Goal: Transaction & Acquisition: Obtain resource

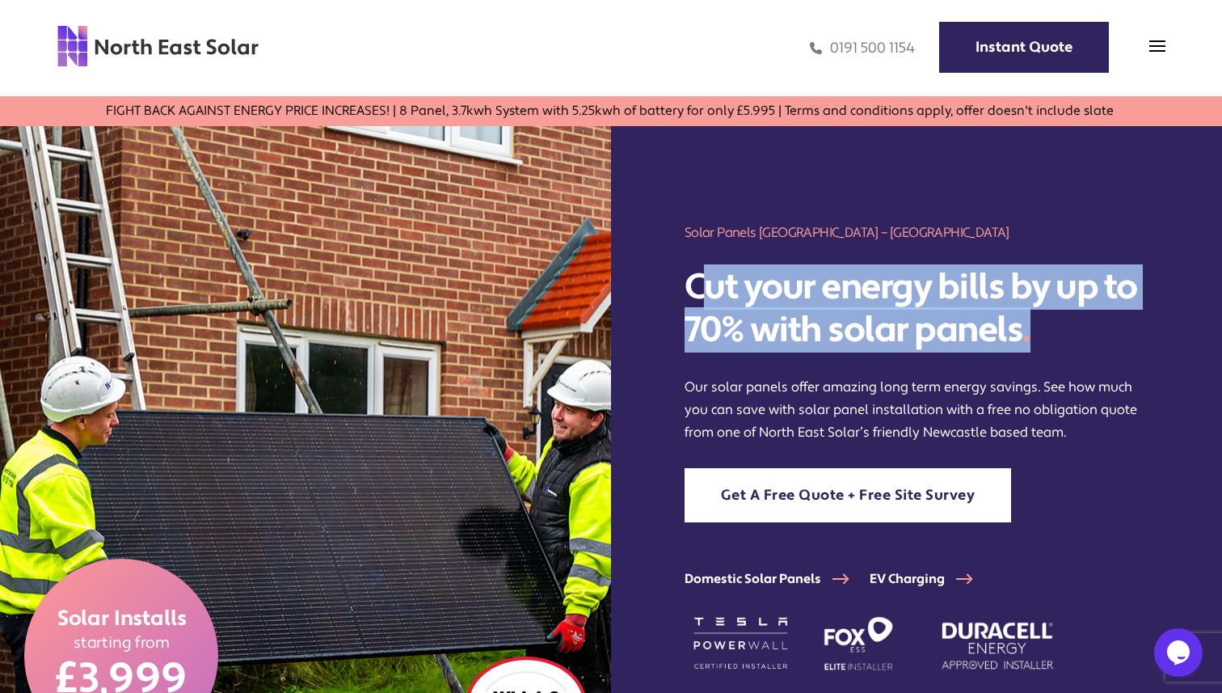
drag, startPoint x: 697, startPoint y: 281, endPoint x: 1131, endPoint y: 339, distance: 438.6
click at [1131, 339] on h2 "Cut your energy bills by up to 70% with solar panels ." at bounding box center [916, 309] width 465 height 86
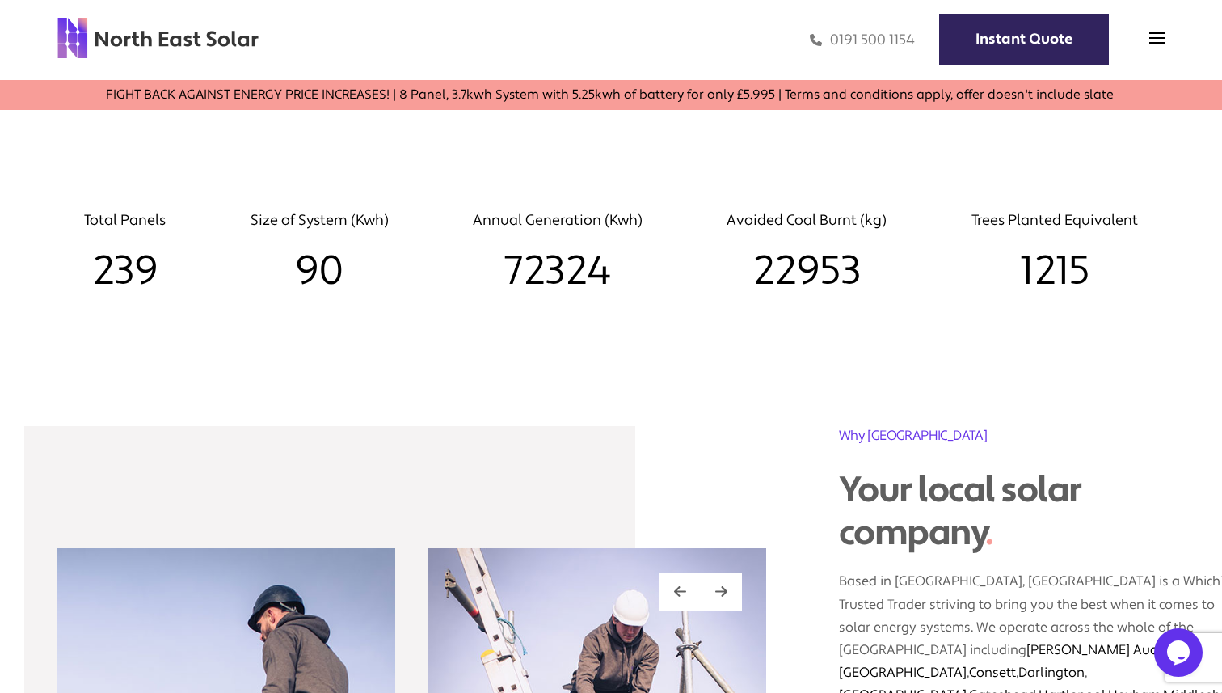
scroll to position [1844, 0]
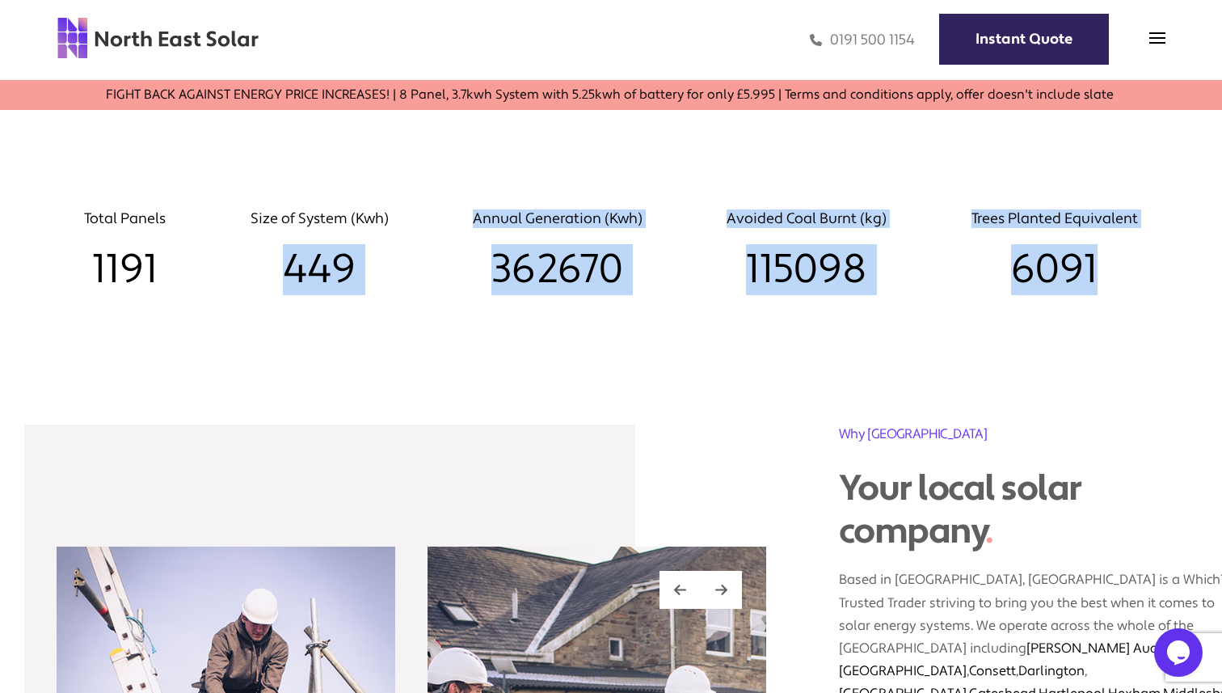
drag, startPoint x: 281, startPoint y: 215, endPoint x: 1118, endPoint y: 211, distance: 836.4
click at [1118, 211] on div "Total Panels 1191 Size of System (Kwh) 449 Annual Generation (Kwh) 362670 Avoid…" at bounding box center [611, 244] width 1222 height 102
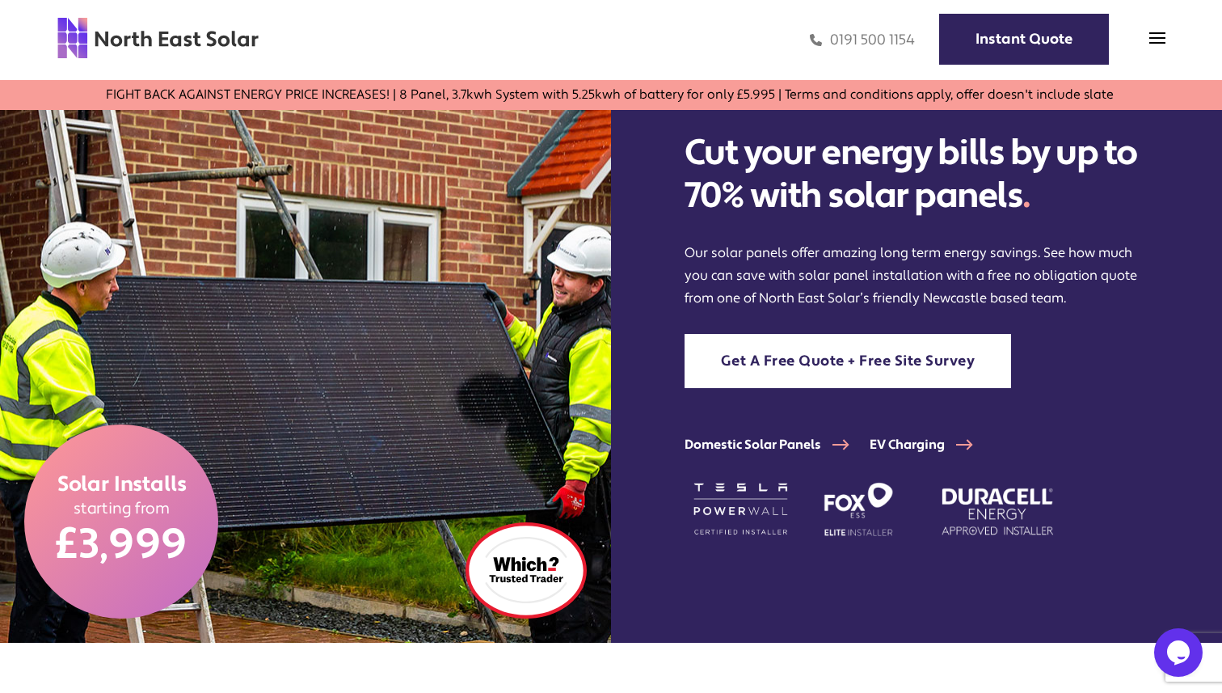
scroll to position [0, 0]
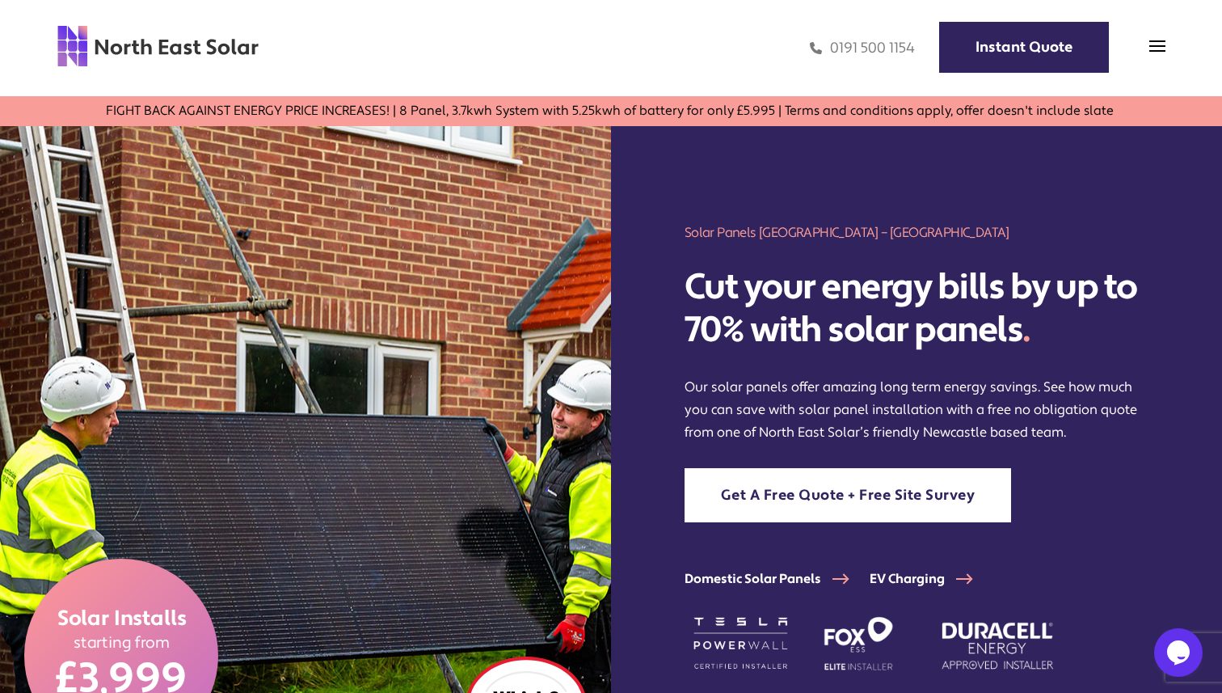
click at [951, 171] on div "Solar Panels Newcastle & North East – North East Solar Cut your energy bills by…" at bounding box center [916, 451] width 611 height 651
click at [893, 479] on link "Get A Free Quote + Free Site Survey" at bounding box center [847, 495] width 327 height 54
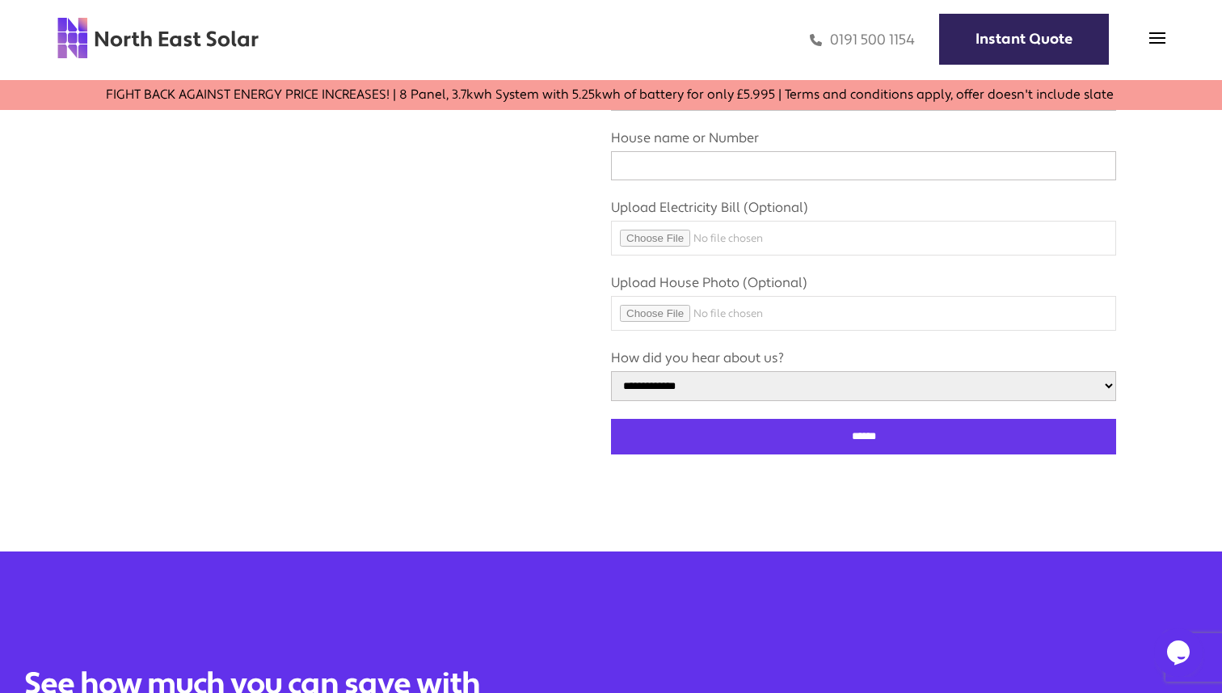
scroll to position [853, 0]
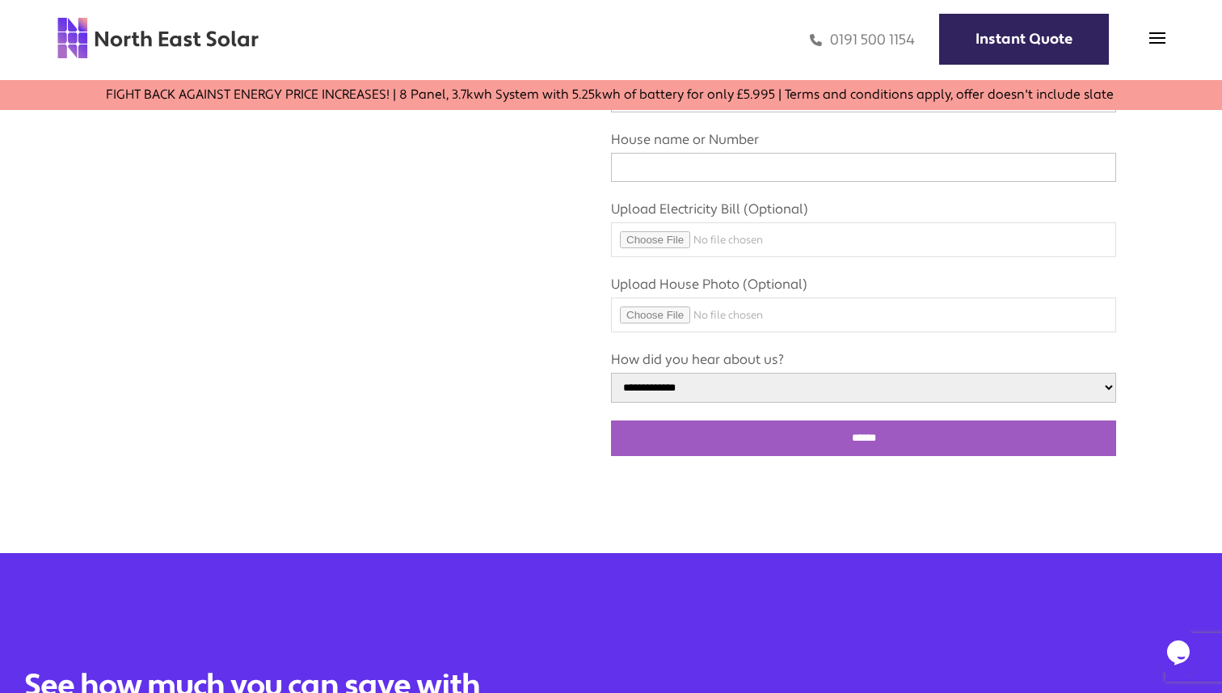
click at [881, 456] on input "******" at bounding box center [863, 438] width 505 height 36
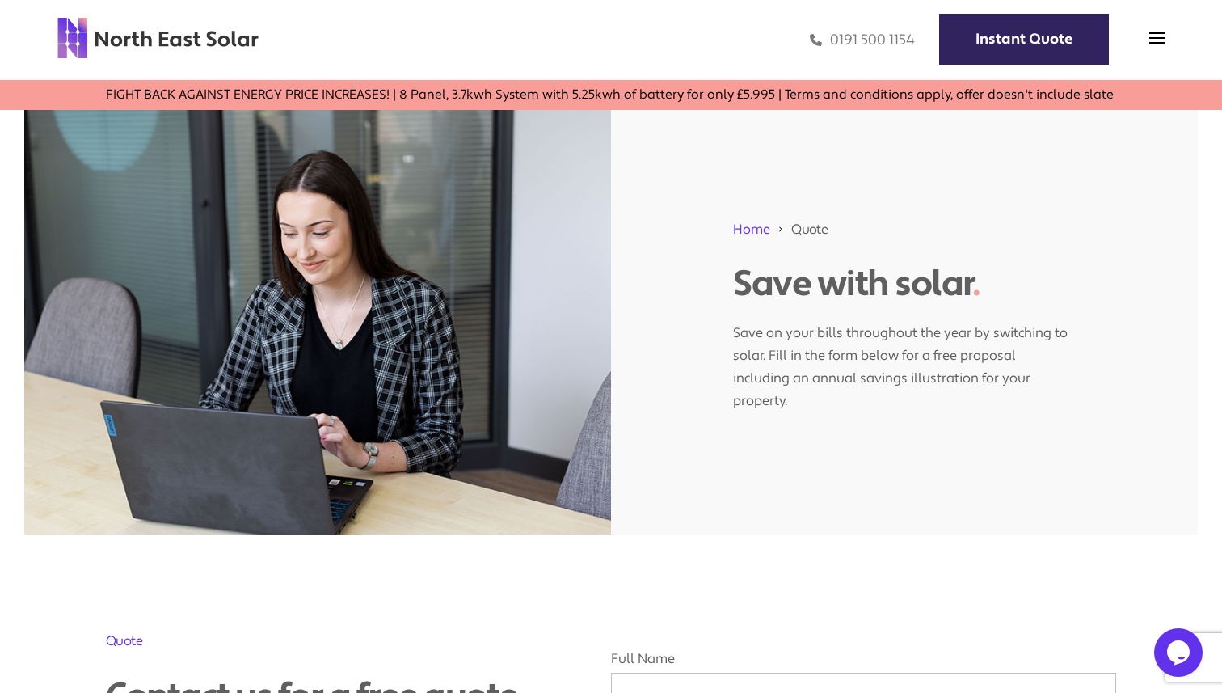
scroll to position [0, 0]
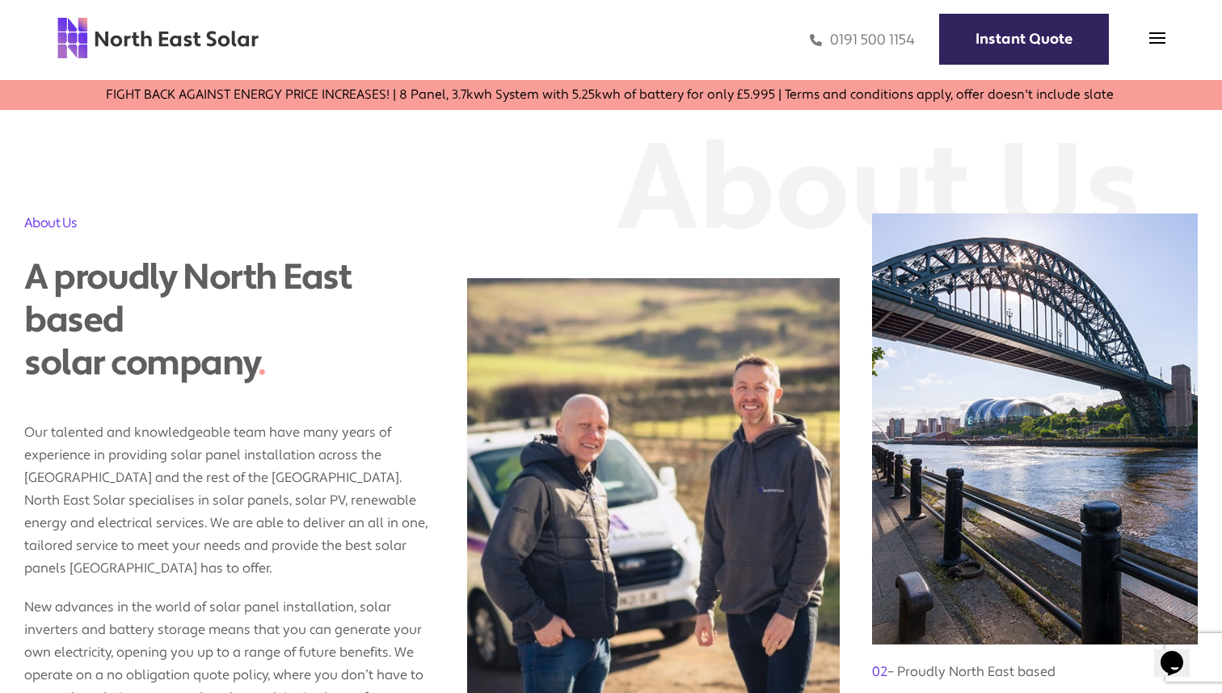
scroll to position [1126, 0]
